Goal: Information Seeking & Learning: Check status

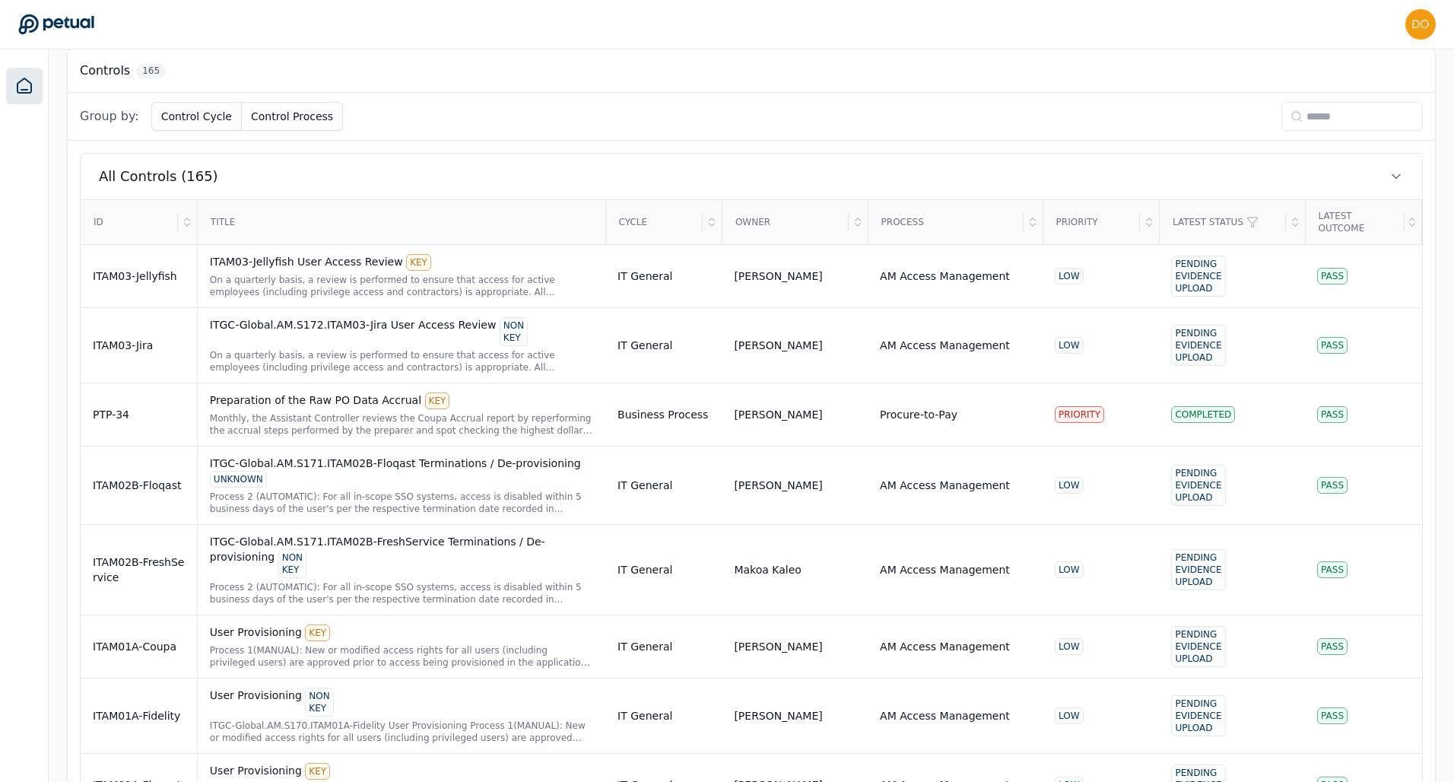
scroll to position [426, 0]
click at [348, 260] on div "ITAM03-Jellyfish User Access Review KEY" at bounding box center [401, 261] width 383 height 17
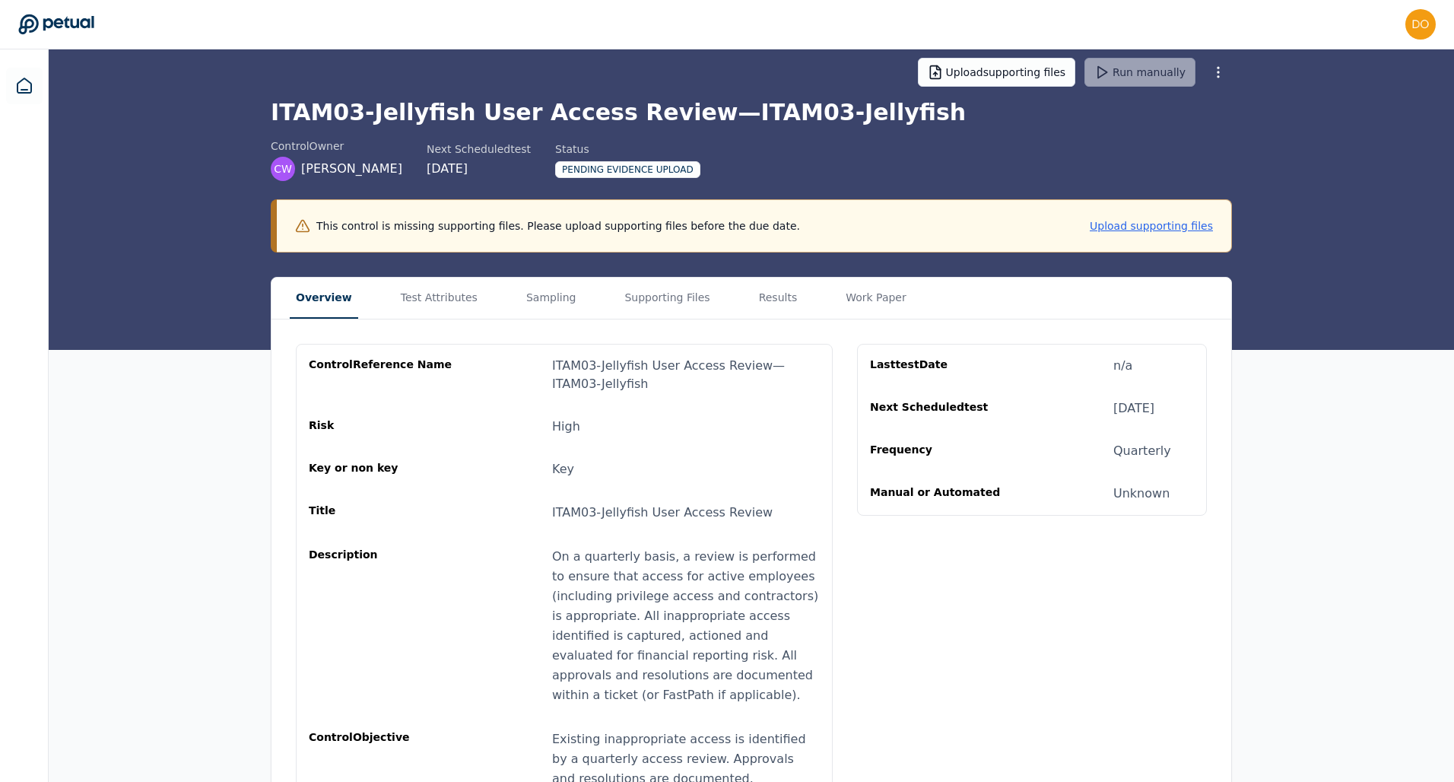
scroll to position [64, 0]
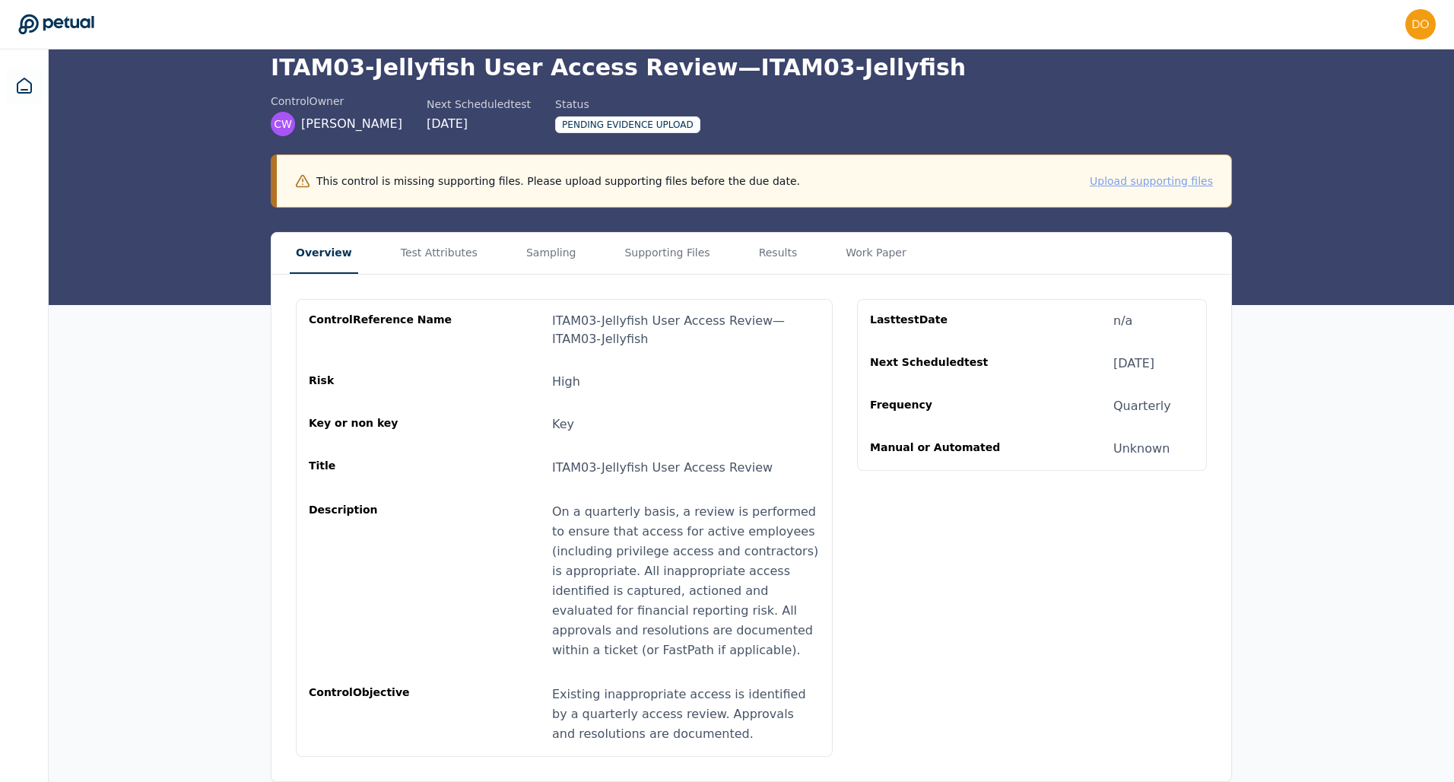
click at [1140, 175] on button "Upload supporting files" at bounding box center [1151, 180] width 123 height 15
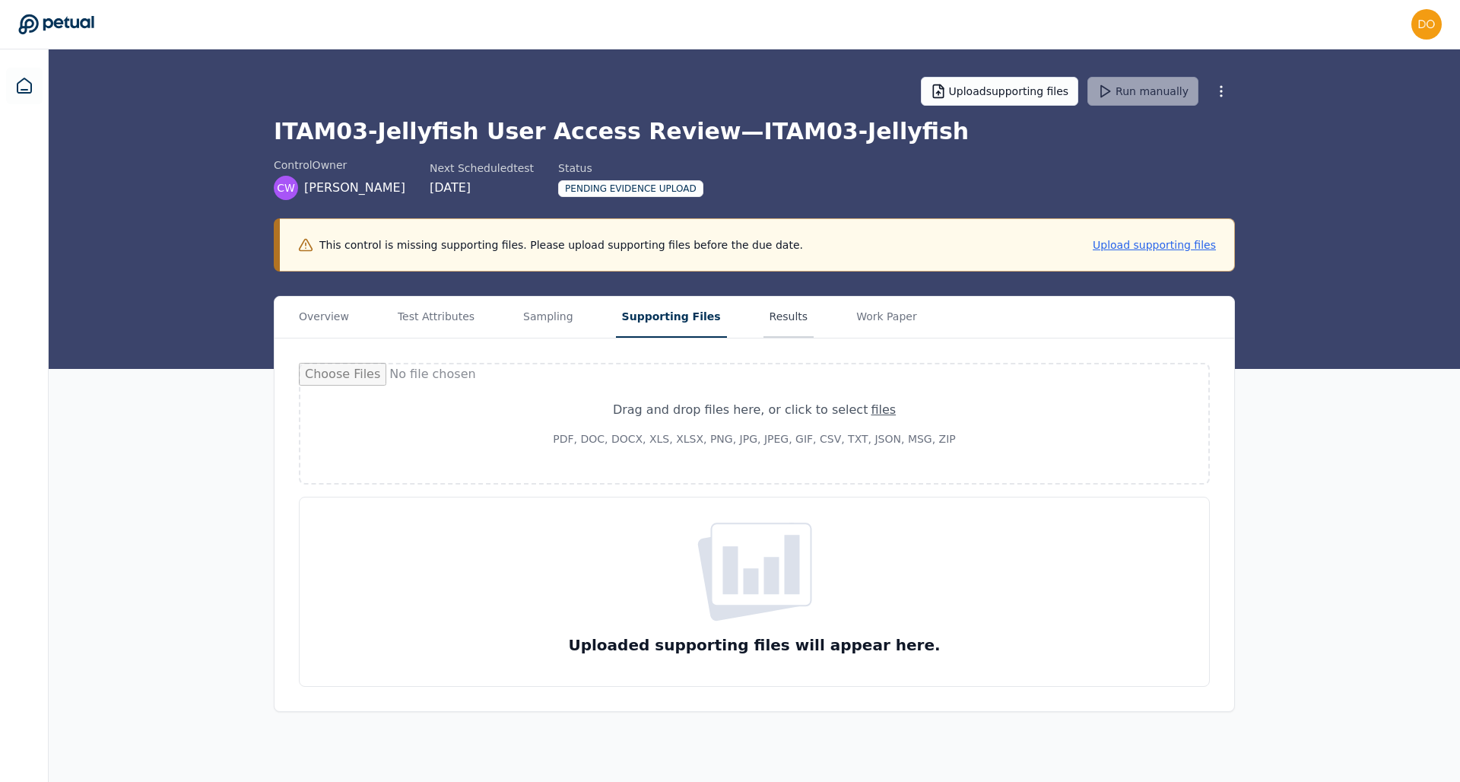
click at [776, 317] on button "Results" at bounding box center [789, 317] width 51 height 41
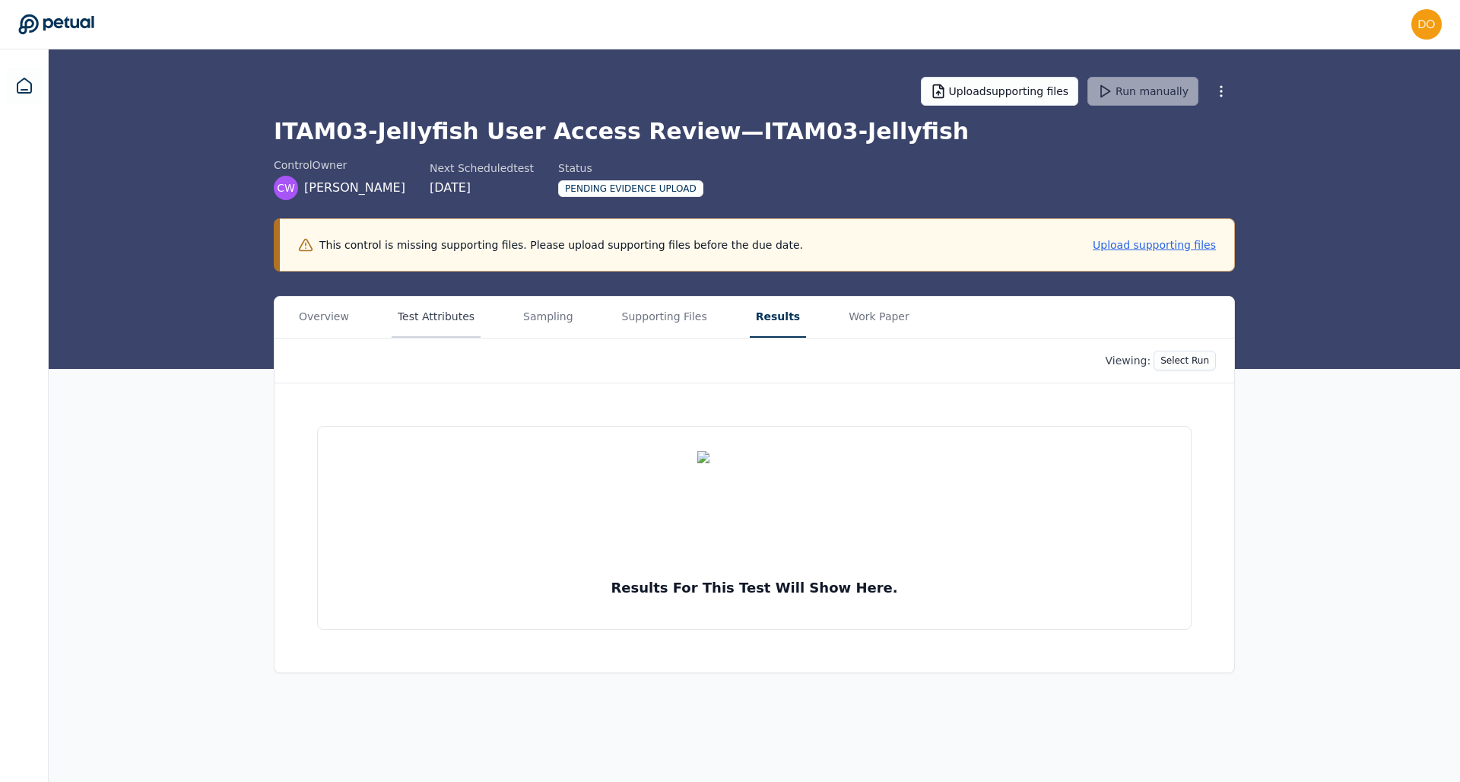
click at [423, 331] on button "Test Attributes" at bounding box center [436, 317] width 89 height 41
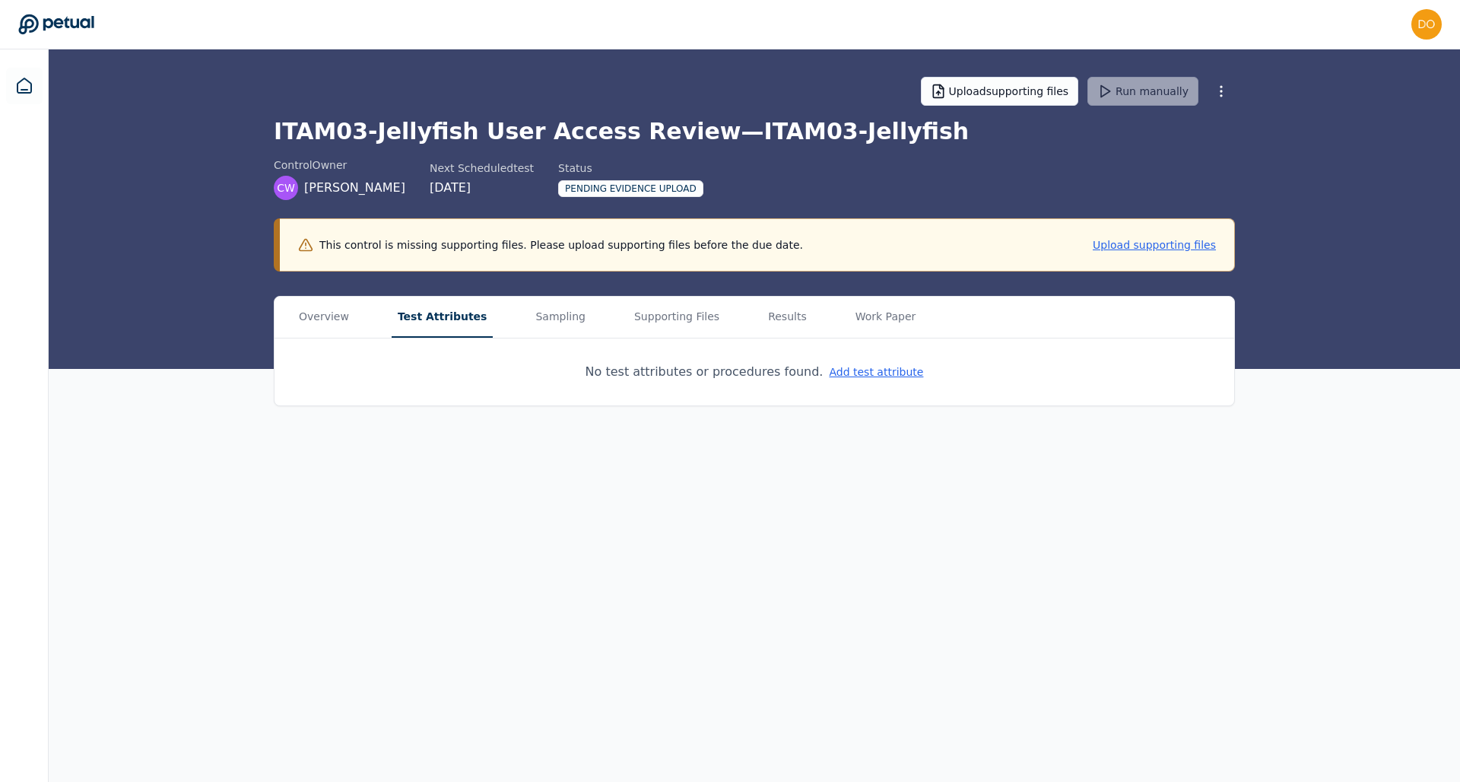
click at [49, 68] on div "Upload supporting files Run manually ITAM03-Jellyfish User Access Review — ITAM…" at bounding box center [754, 208] width 1411 height 319
click at [26, 90] on icon at bounding box center [24, 85] width 14 height 14
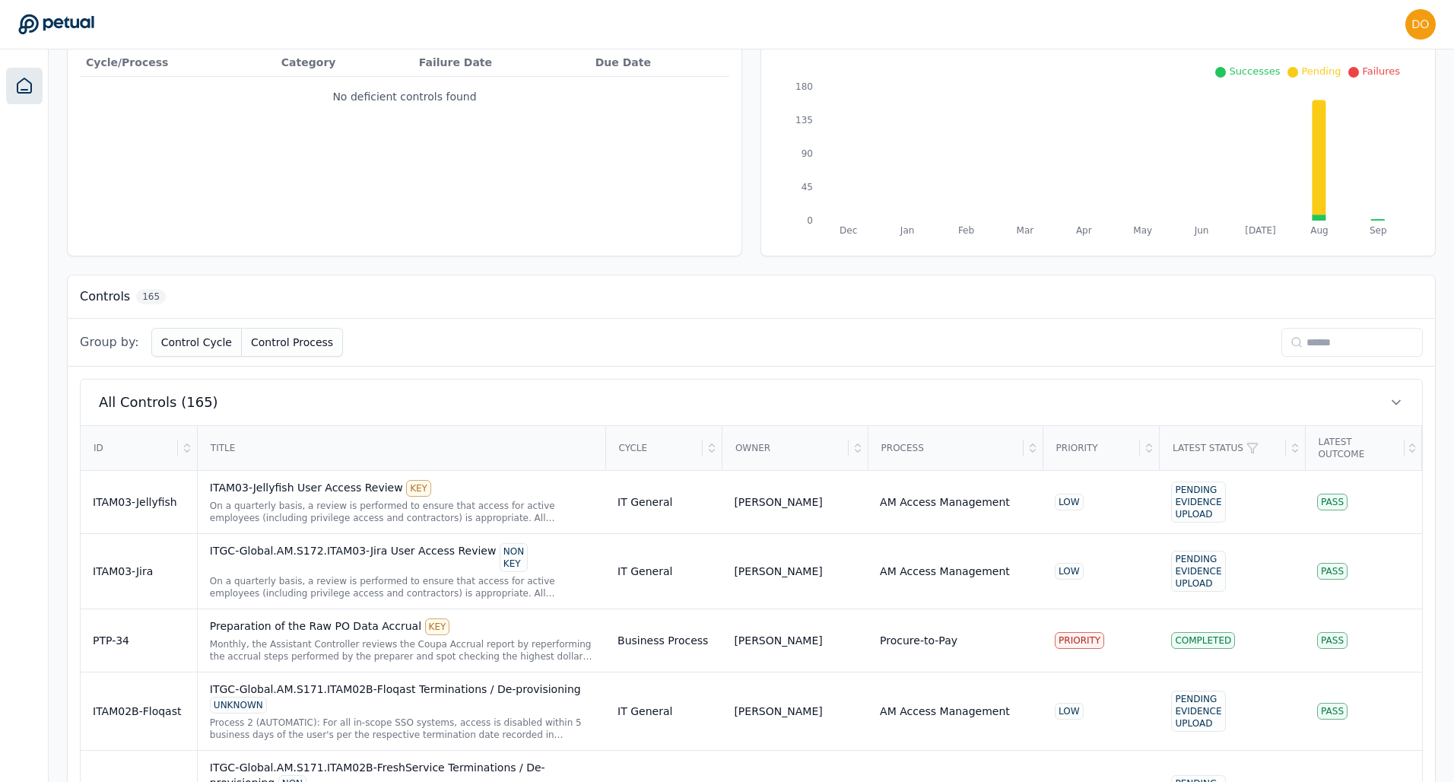
scroll to position [201, 0]
click at [303, 560] on div "Preparation of the Raw PO Data Accrual KEY" at bounding box center [401, 625] width 383 height 17
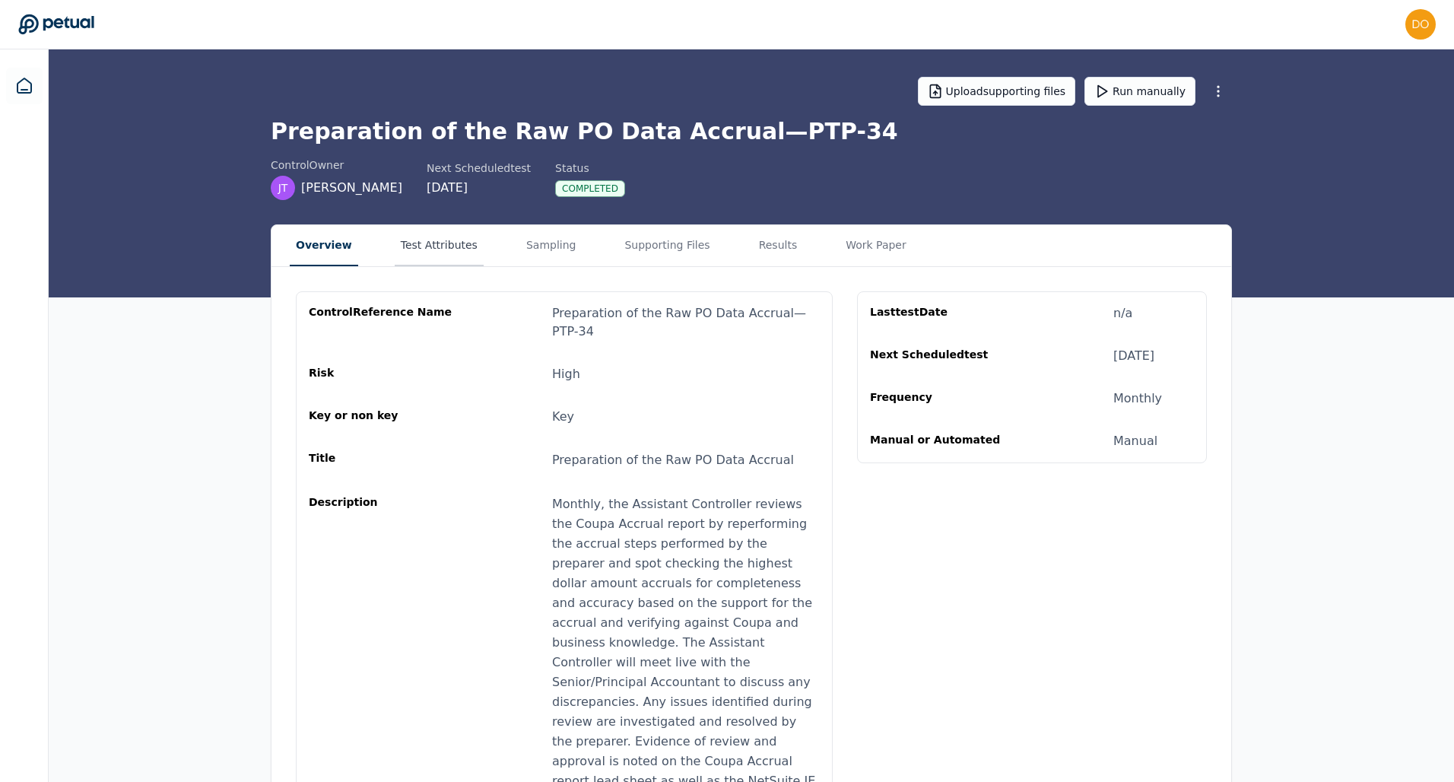
click at [433, 249] on button "Test Attributes" at bounding box center [439, 245] width 89 height 41
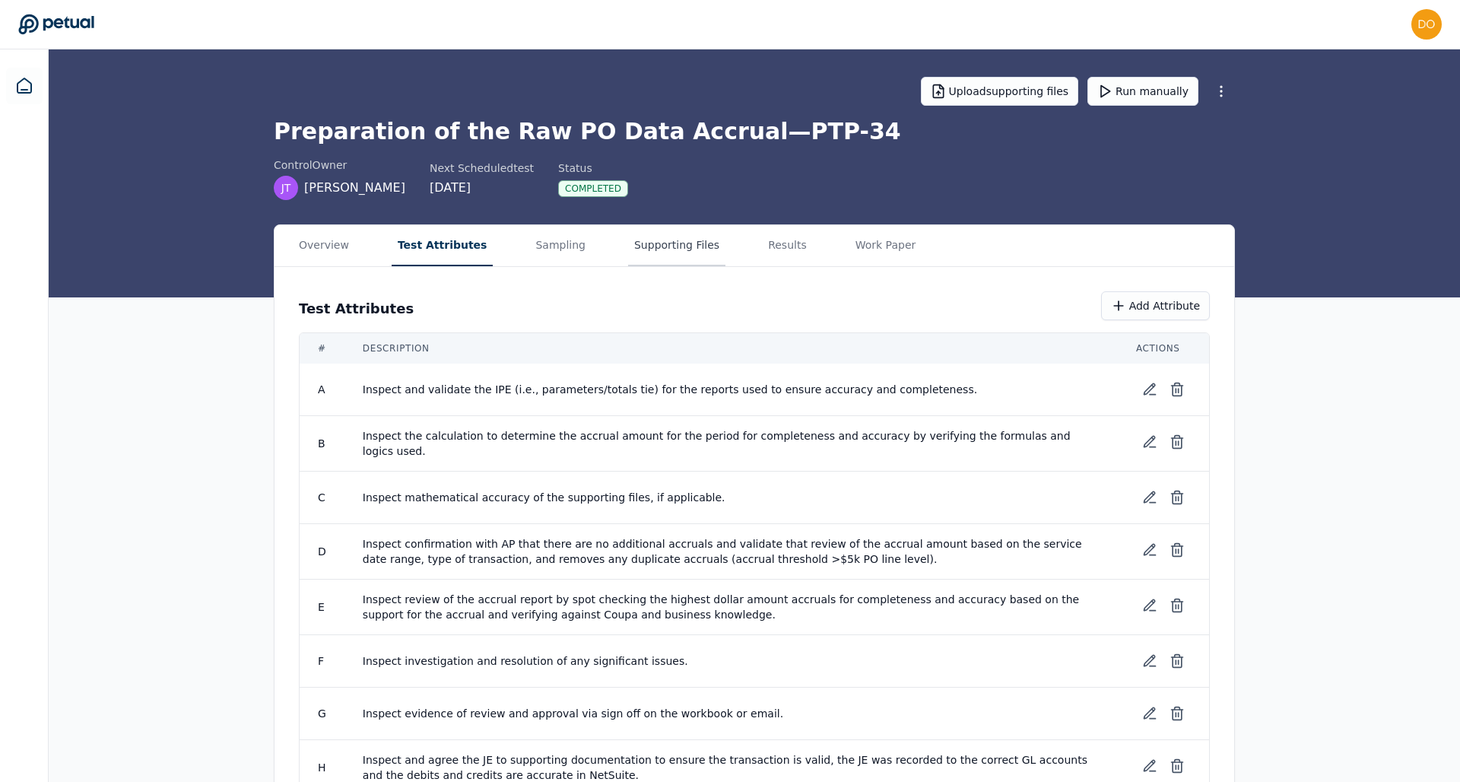
click at [667, 238] on button "Supporting Files" at bounding box center [676, 245] width 97 height 41
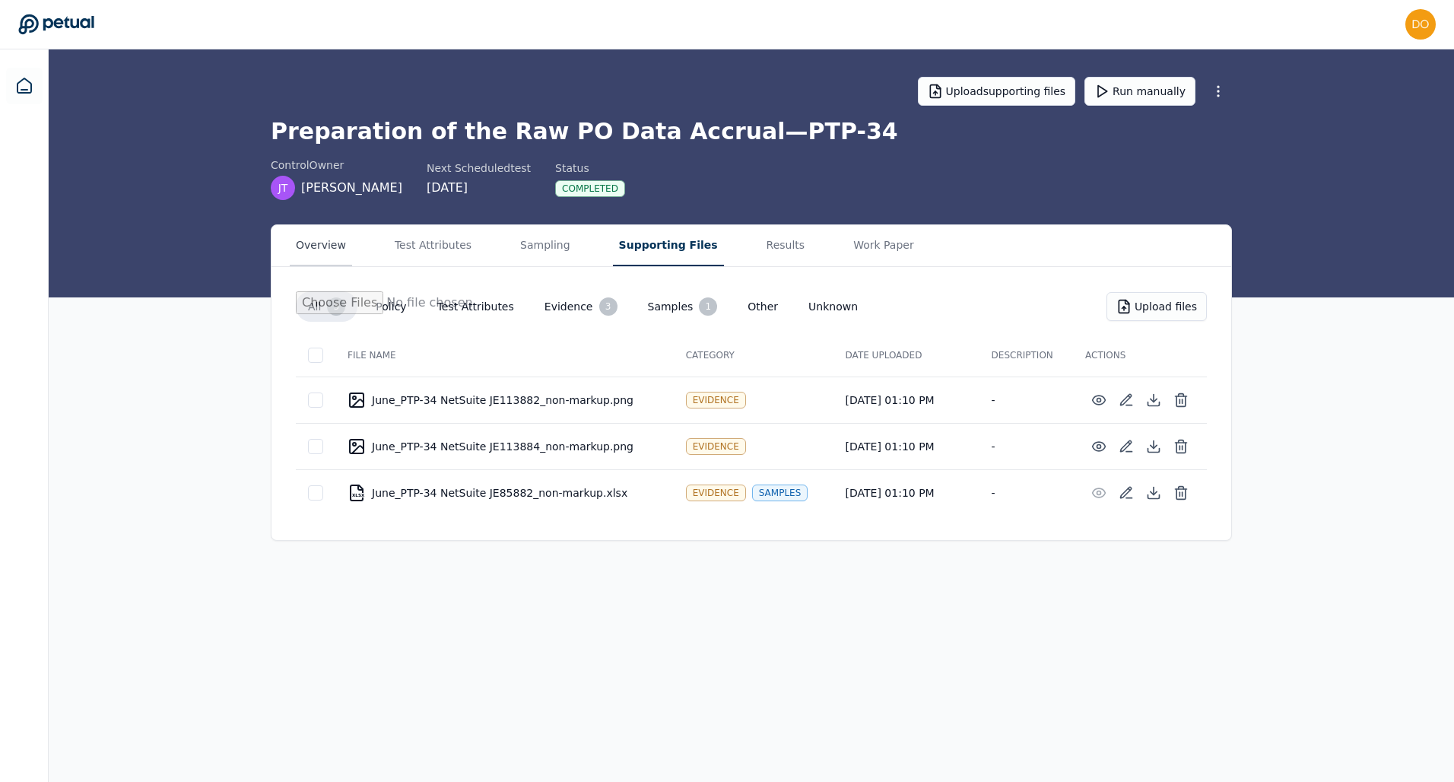
click at [329, 230] on button "Overview" at bounding box center [321, 245] width 62 height 41
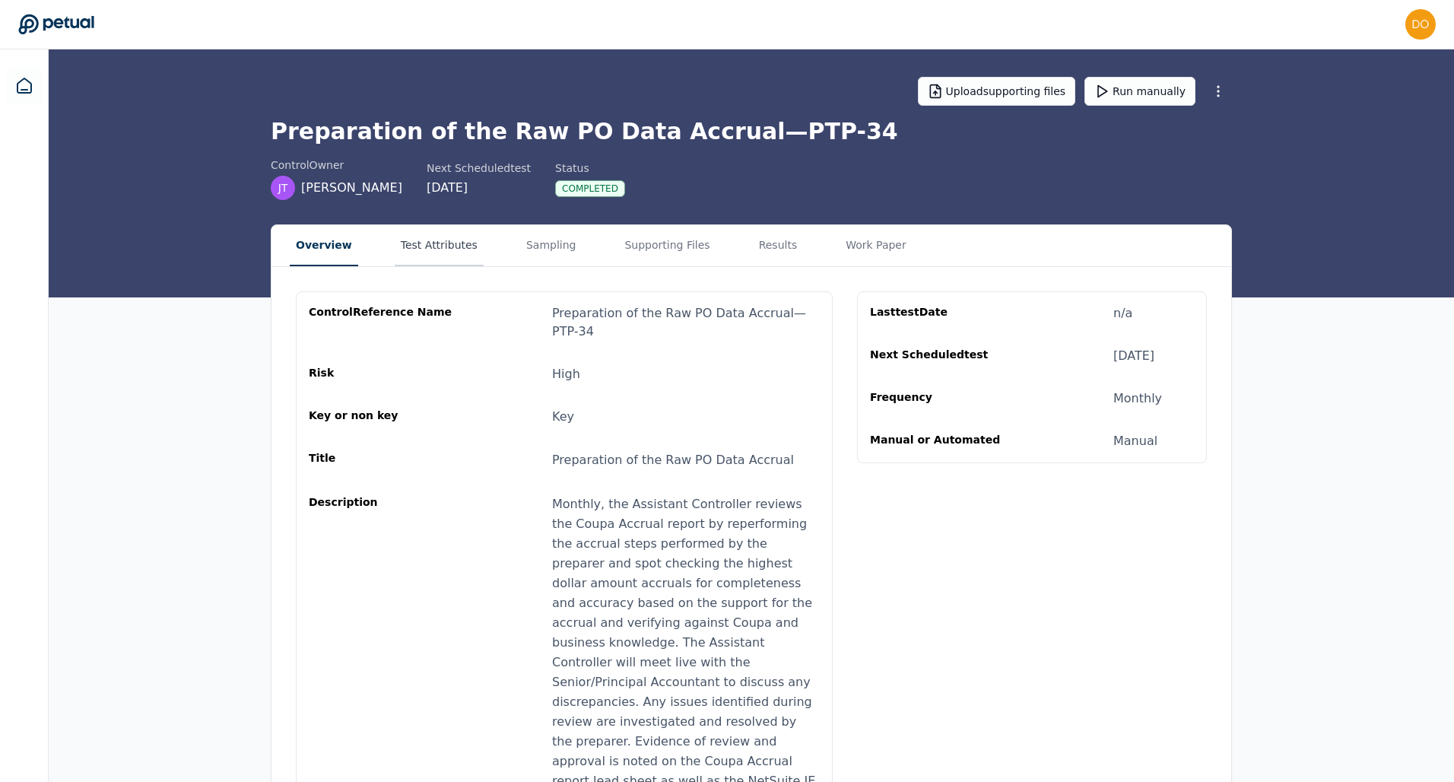
click at [419, 244] on button "Test Attributes" at bounding box center [439, 245] width 89 height 41
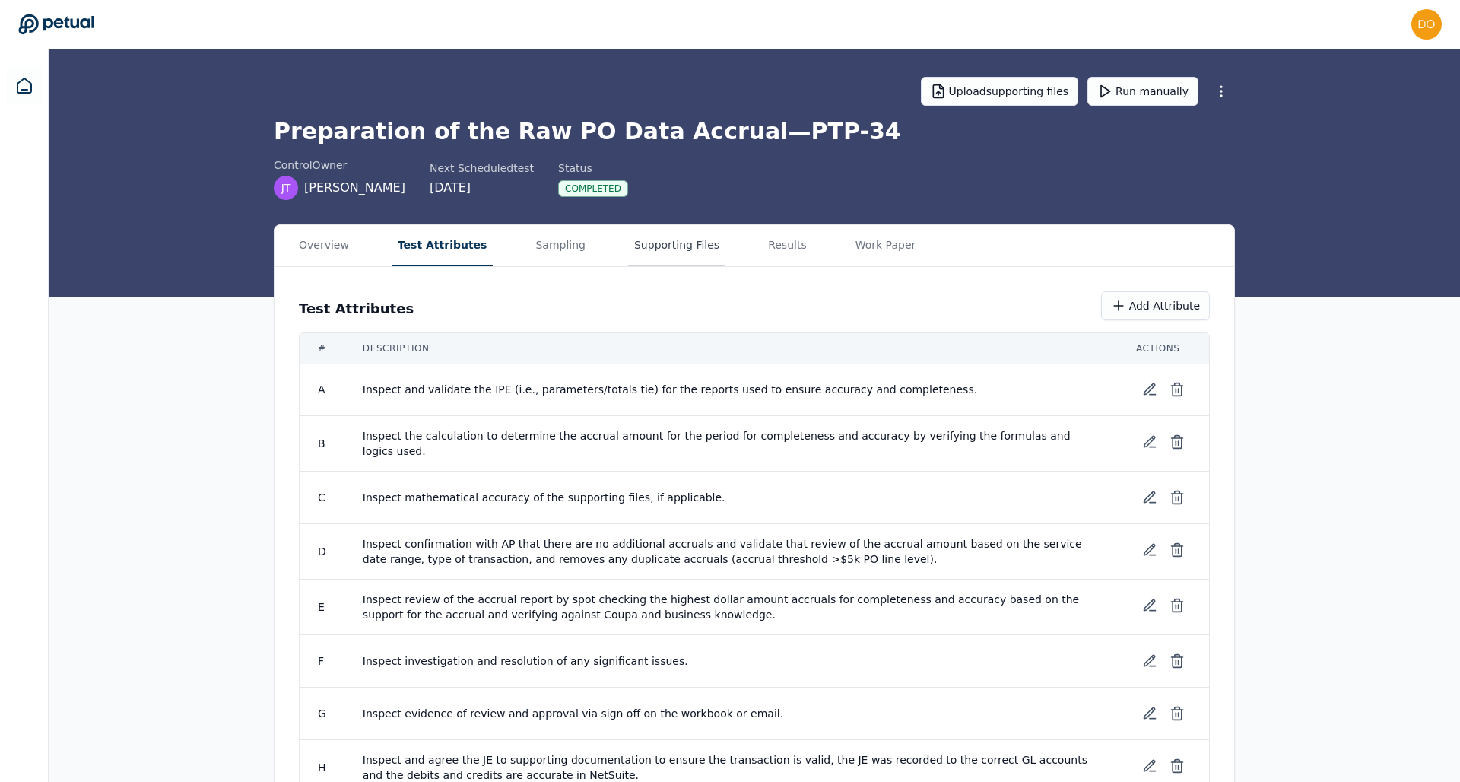
click at [673, 245] on button "Supporting Files" at bounding box center [676, 245] width 97 height 41
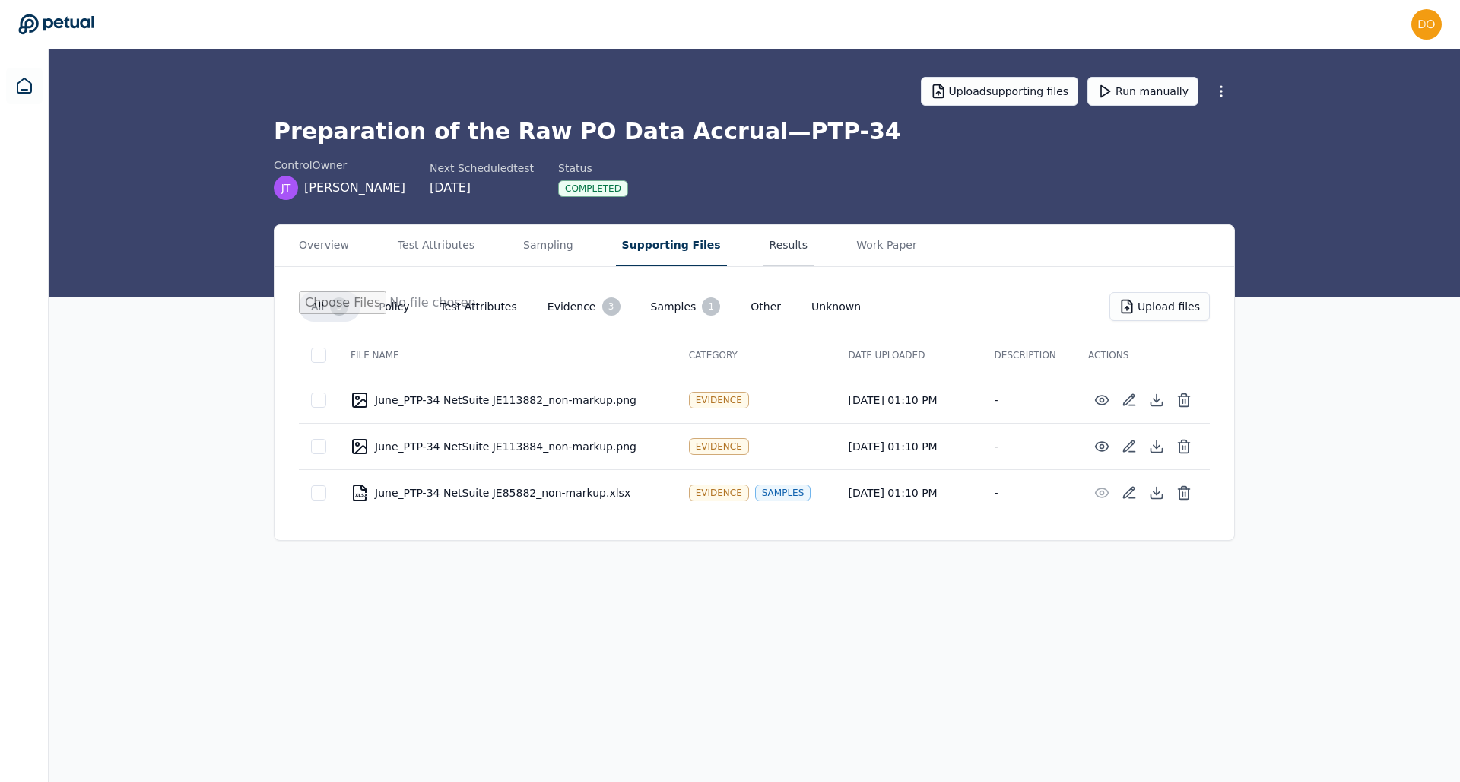
click at [764, 251] on button "Results" at bounding box center [789, 245] width 51 height 41
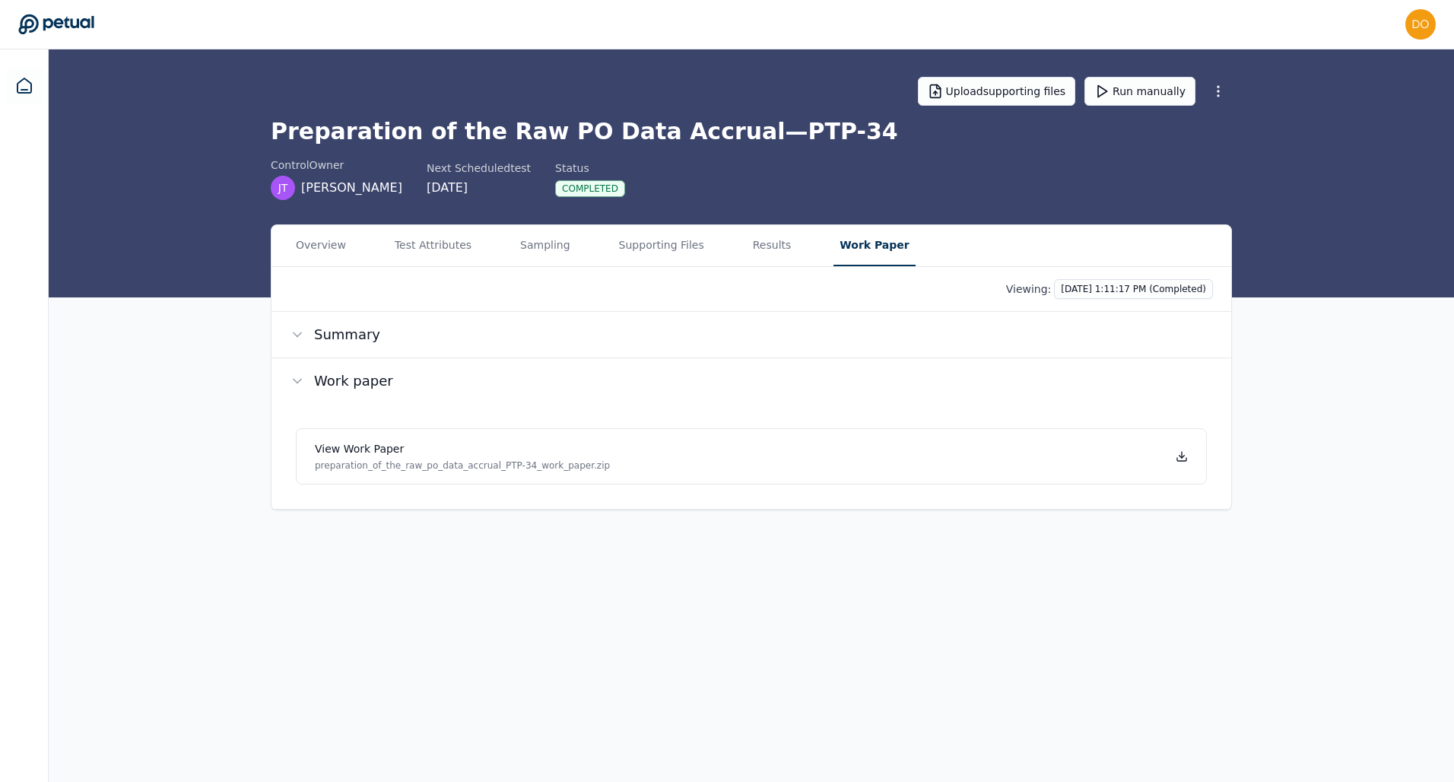
click at [837, 143] on main "Upload supporting files Run manually Preparation of the Raw PO Data Accrual — P…" at bounding box center [751, 415] width 1405 height 732
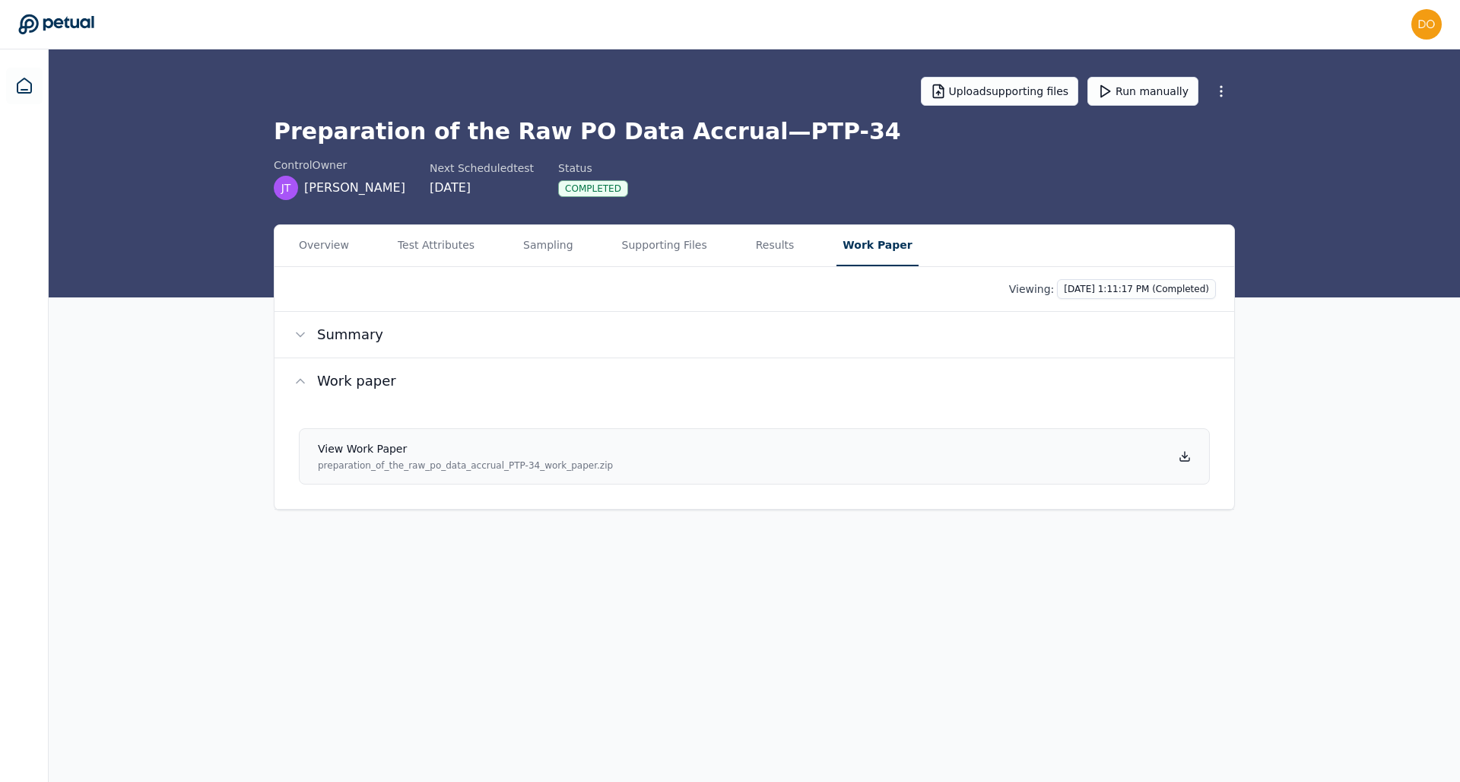
click at [383, 449] on h4 "View work paper" at bounding box center [465, 448] width 295 height 15
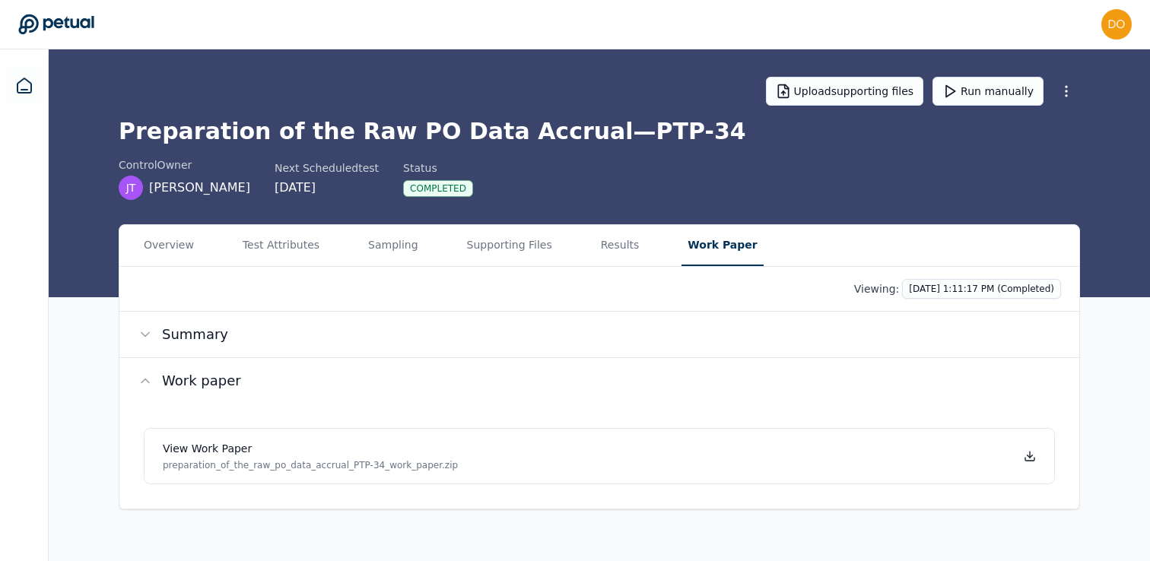
click at [741, 201] on div "Upload supporting files Run manually Preparation of the Raw PO Data Accrual — P…" at bounding box center [599, 173] width 1101 height 248
click at [869, 191] on div "control Owner [PERSON_NAME] Next Scheduled test [DATE] Status Completed" at bounding box center [599, 178] width 961 height 43
